Goal: Navigation & Orientation: Find specific page/section

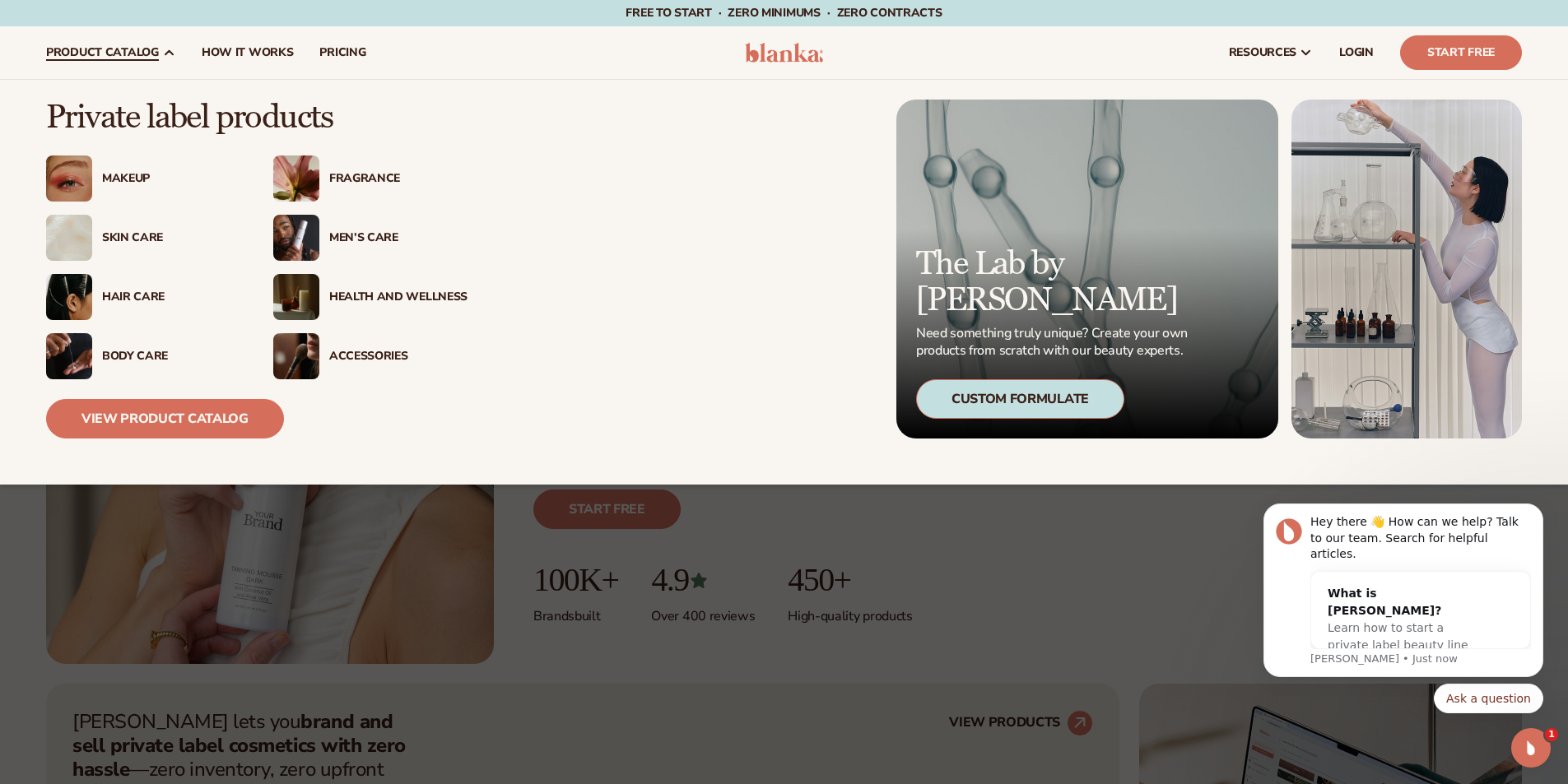
click at [141, 237] on div "Skin Care" at bounding box center [171, 238] width 138 height 14
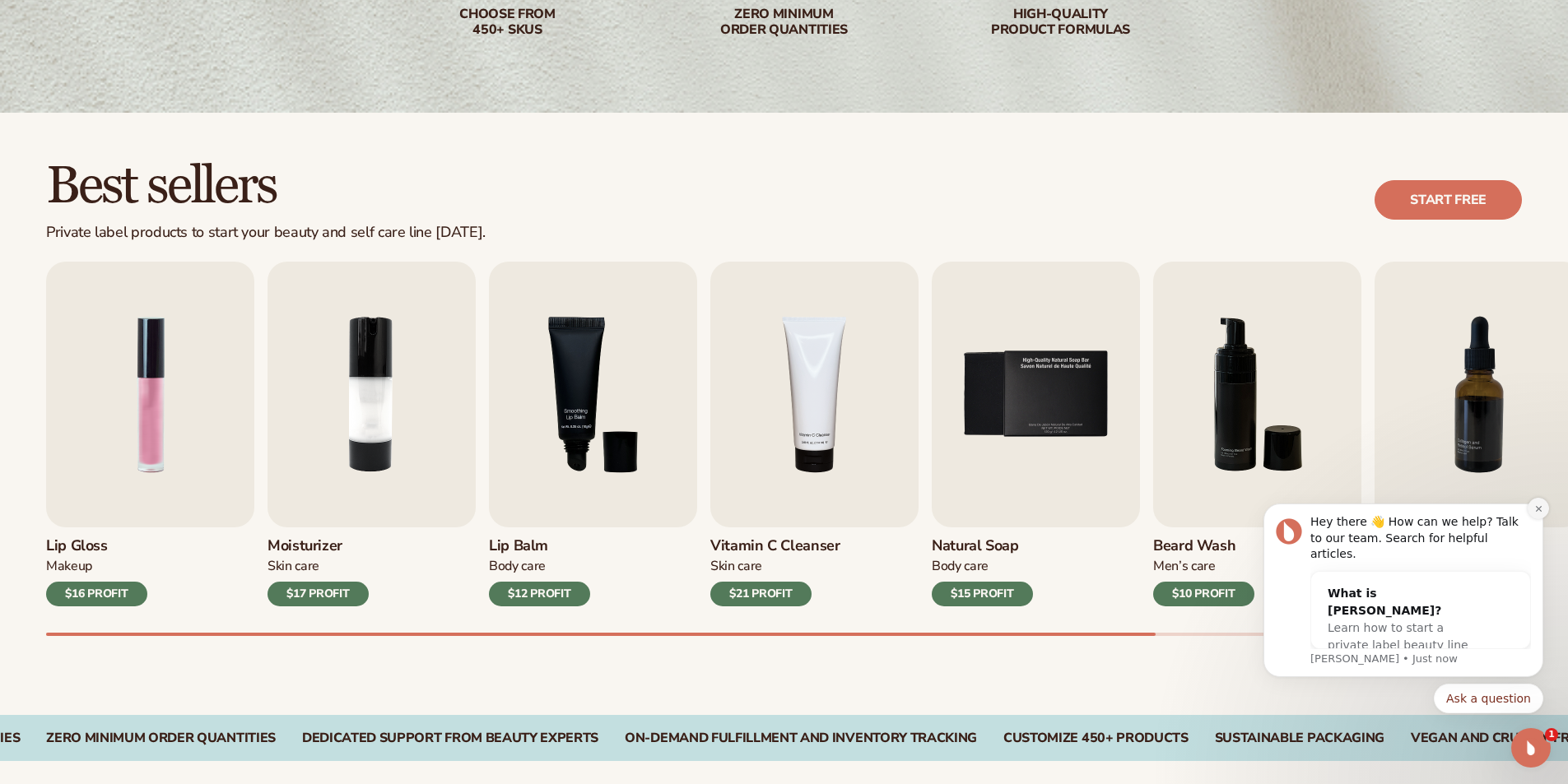
click at [1543, 513] on icon "Dismiss notification" at bounding box center [1539, 510] width 9 height 9
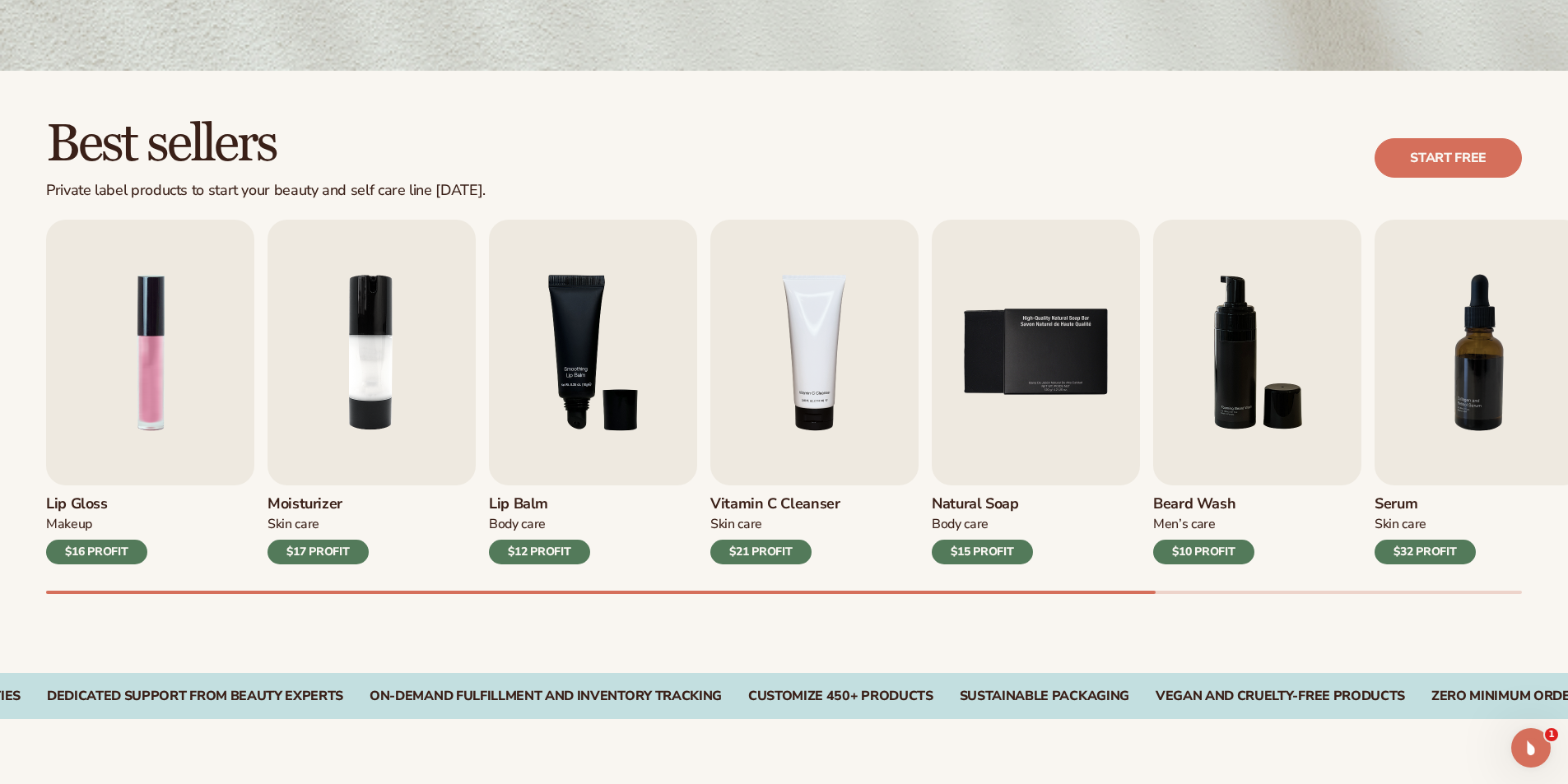
scroll to position [412, 0]
